Goal: Find specific page/section: Find specific page/section

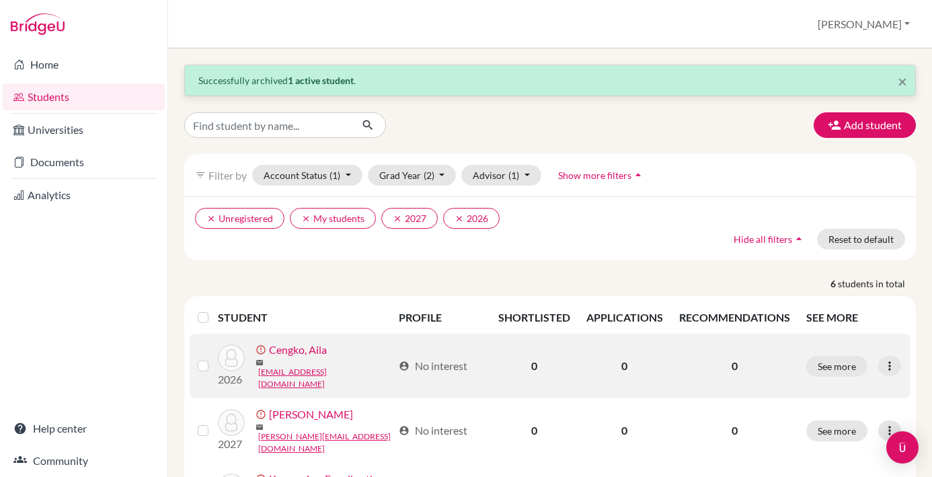
scroll to position [91, 0]
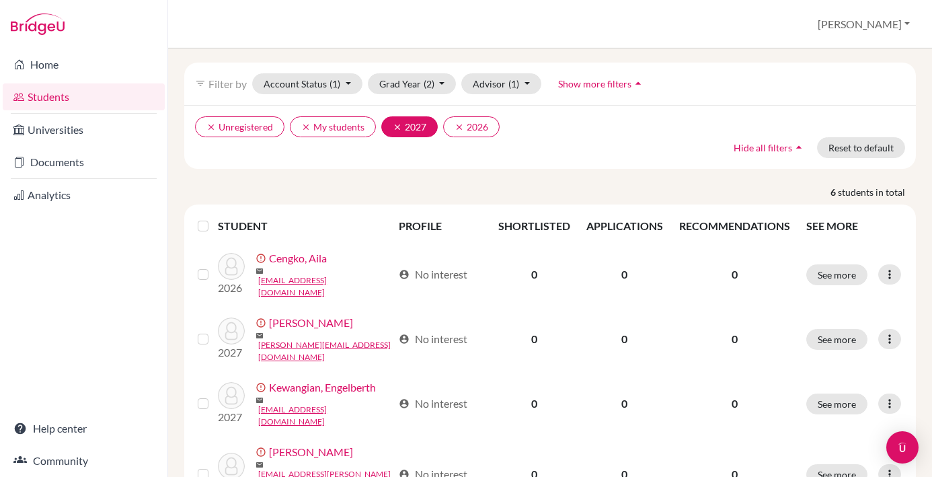
click at [422, 132] on button "clear 2027" at bounding box center [409, 126] width 57 height 21
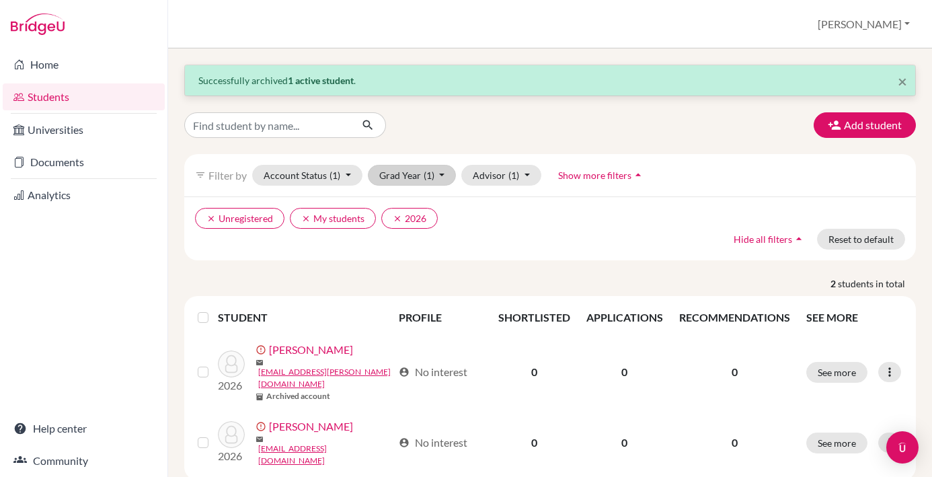
click at [443, 180] on button "Grad Year (1)" at bounding box center [412, 175] width 89 height 21
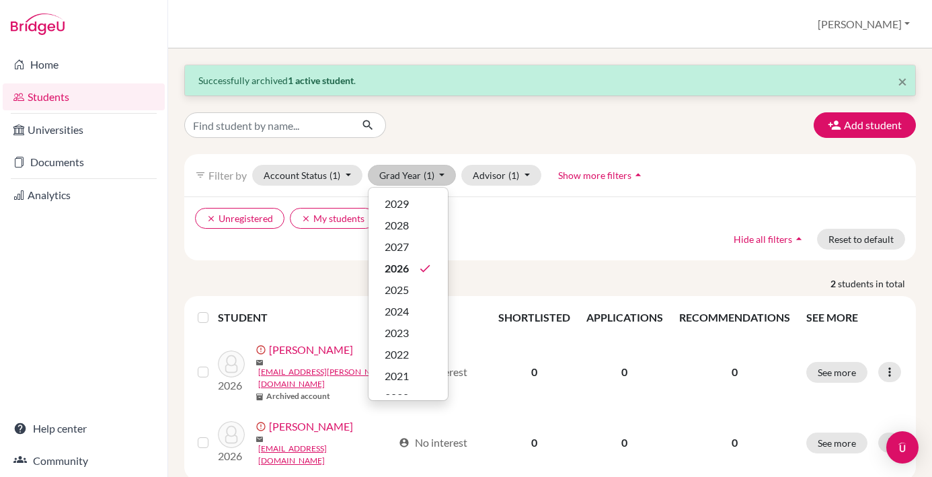
click at [418, 206] on div "2029" at bounding box center [408, 204] width 47 height 16
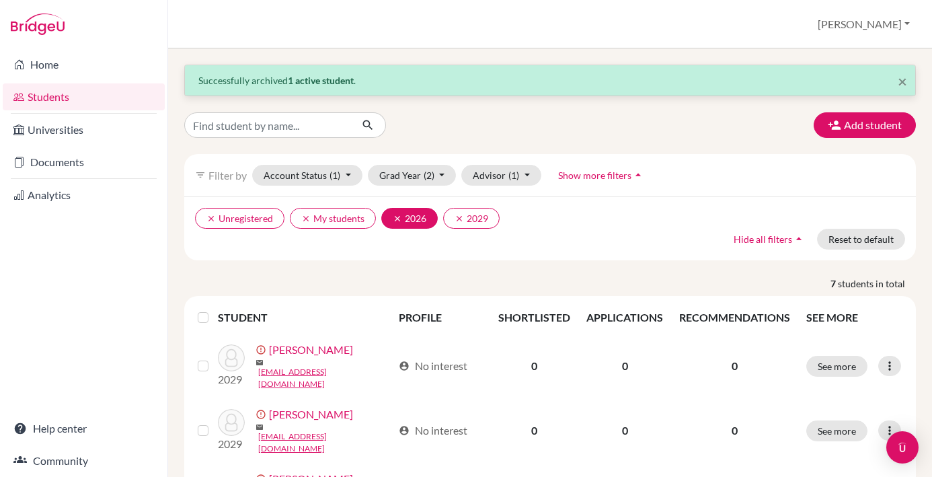
click at [398, 217] on icon "clear" at bounding box center [397, 218] width 9 height 9
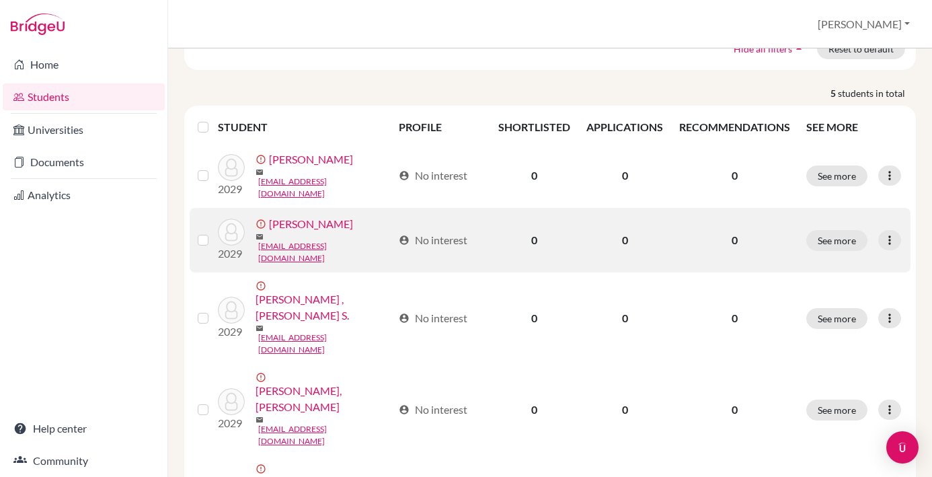
click at [336, 226] on link "[PERSON_NAME]" at bounding box center [311, 224] width 84 height 16
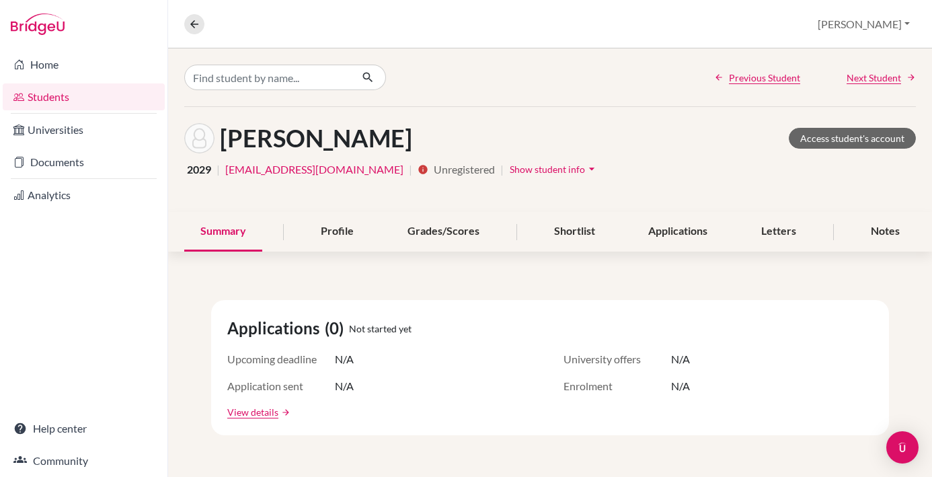
click at [206, 24] on nav "Overview Student details" at bounding box center [199, 24] width 31 height 20
click at [196, 24] on icon at bounding box center [194, 24] width 12 height 12
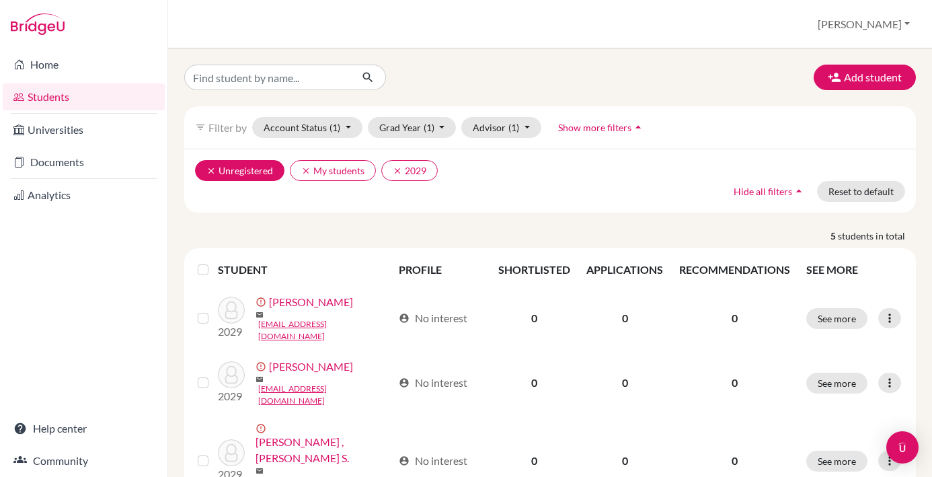
click at [240, 174] on button "clear Unregistered" at bounding box center [239, 170] width 89 height 21
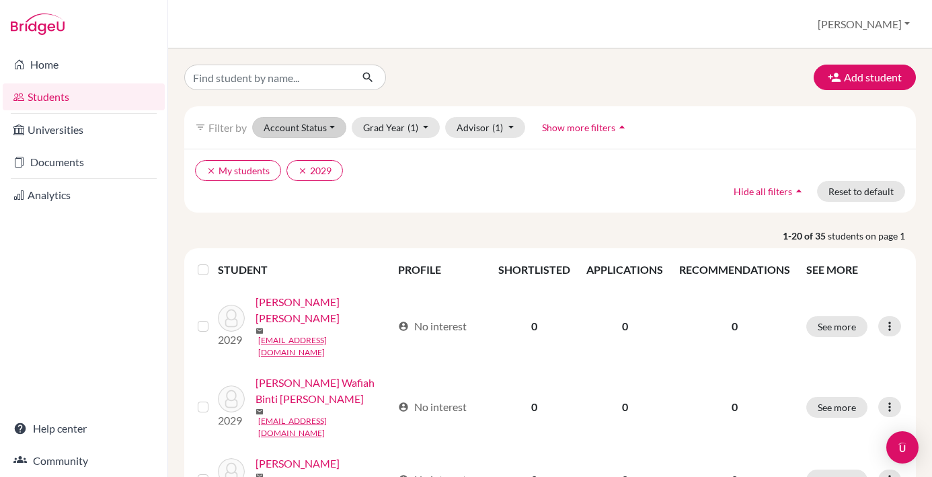
click at [332, 128] on button "Account Status" at bounding box center [299, 127] width 94 height 21
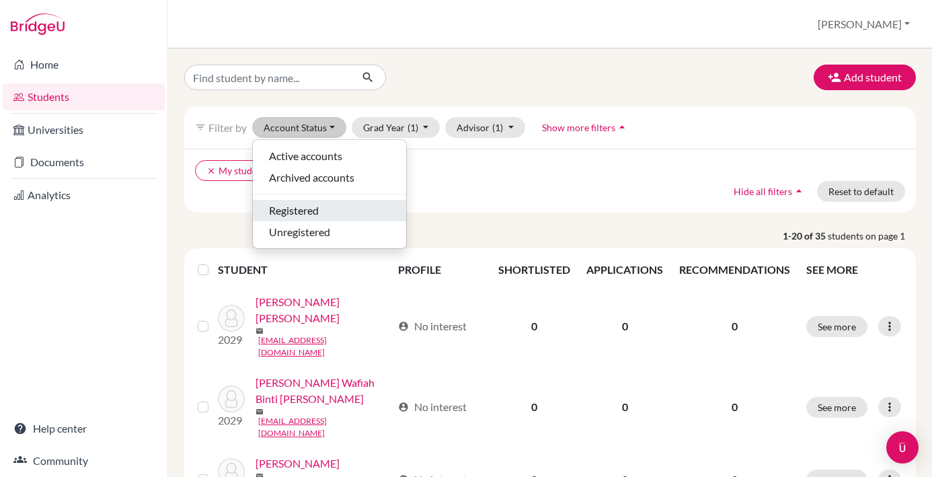
click at [331, 209] on div "Registered" at bounding box center [329, 210] width 121 height 16
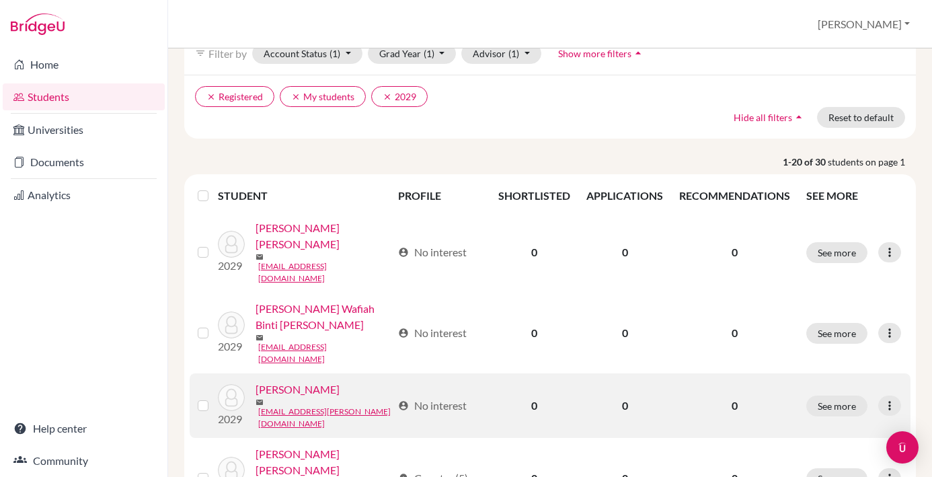
scroll to position [77, 0]
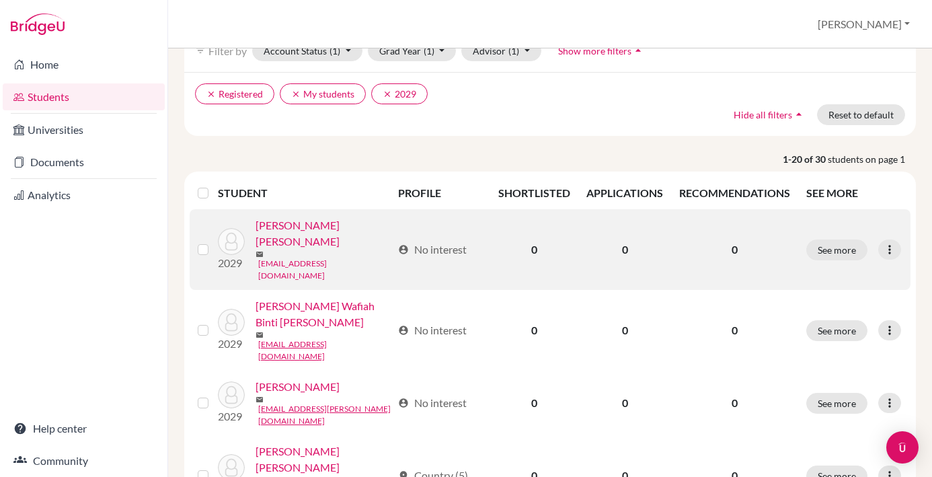
click at [320, 258] on link "[EMAIL_ADDRESS][DOMAIN_NAME]" at bounding box center [325, 270] width 134 height 24
click at [324, 231] on link "[PERSON_NAME] [PERSON_NAME]" at bounding box center [324, 233] width 137 height 32
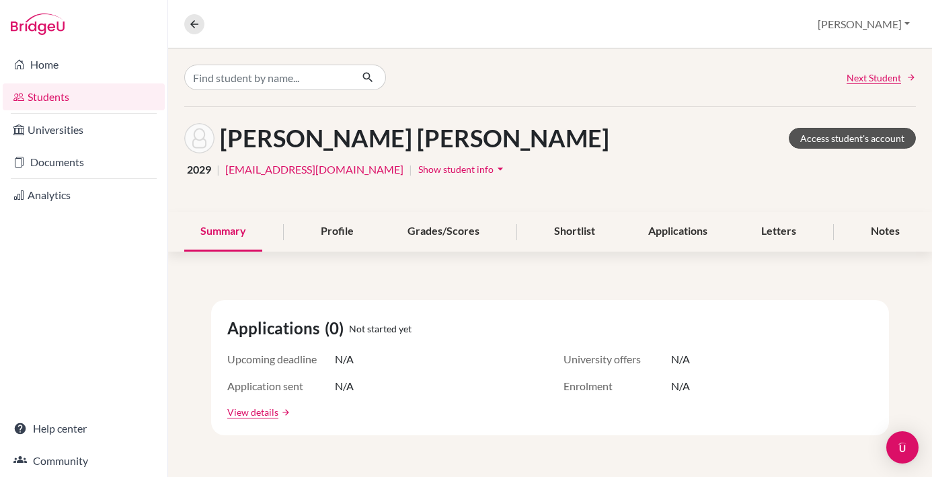
click at [848, 145] on link "Access student's account" at bounding box center [852, 138] width 127 height 21
